Goal: Find specific page/section: Find specific page/section

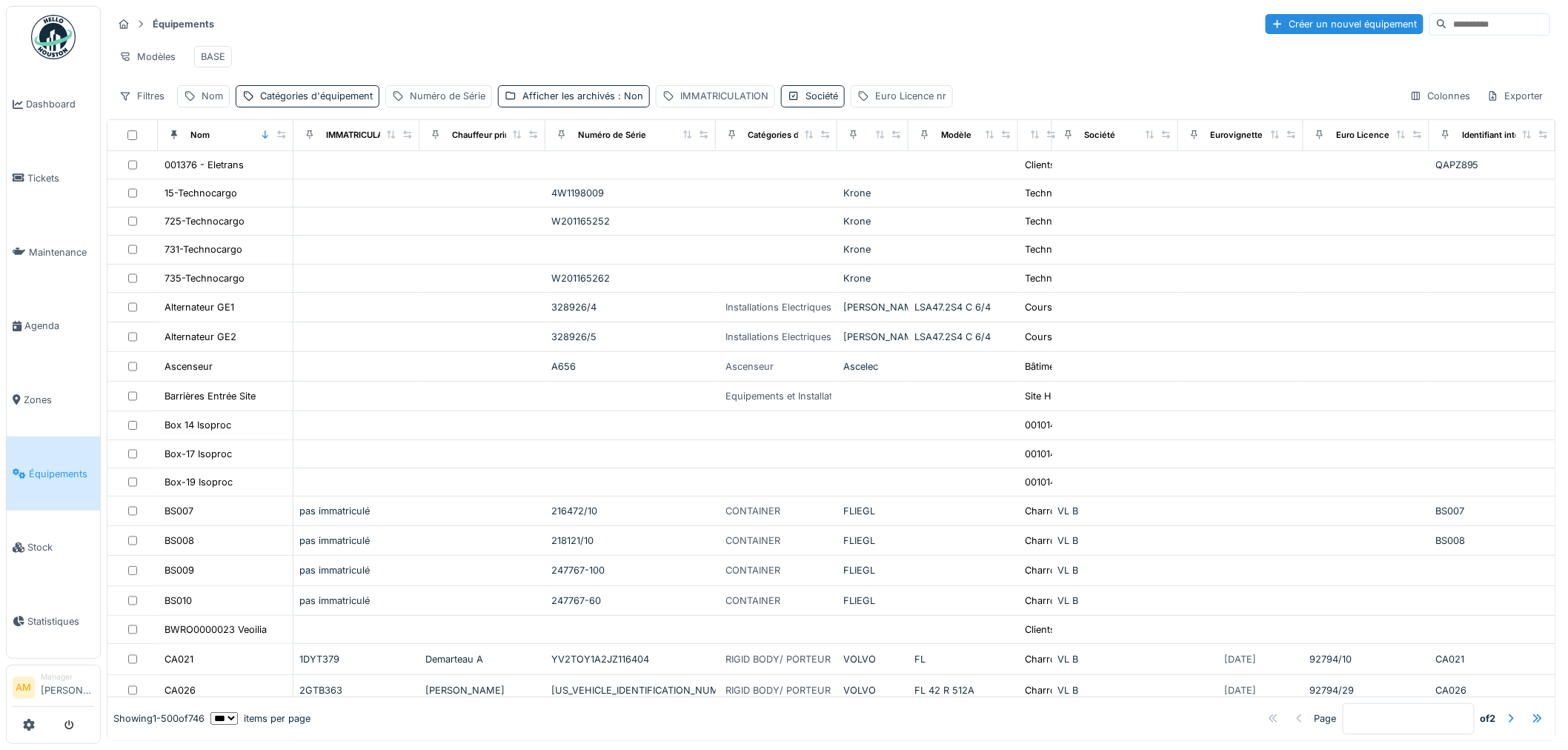
click at [69, 468] on span "Équipements" at bounding box center [61, 474] width 65 height 14
click at [47, 441] on link "Équipements" at bounding box center [53, 474] width 94 height 74
click at [55, 467] on span "Équipements" at bounding box center [61, 474] width 65 height 14
